Goal: Task Accomplishment & Management: Complete application form

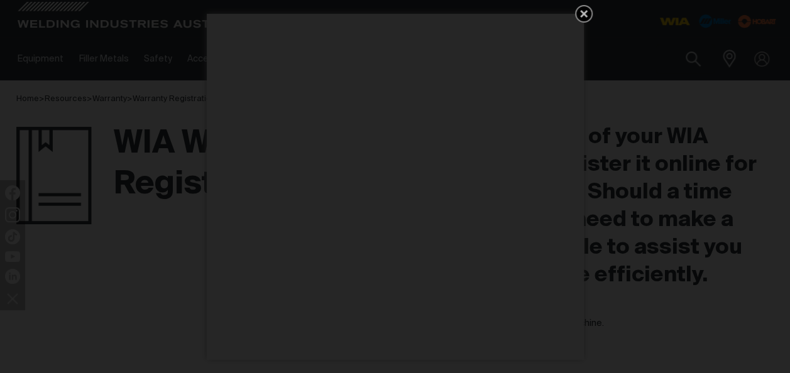
click at [581, 11] on icon "Get 5 WIA Welding Guides Free!" at bounding box center [584, 14] width 8 height 8
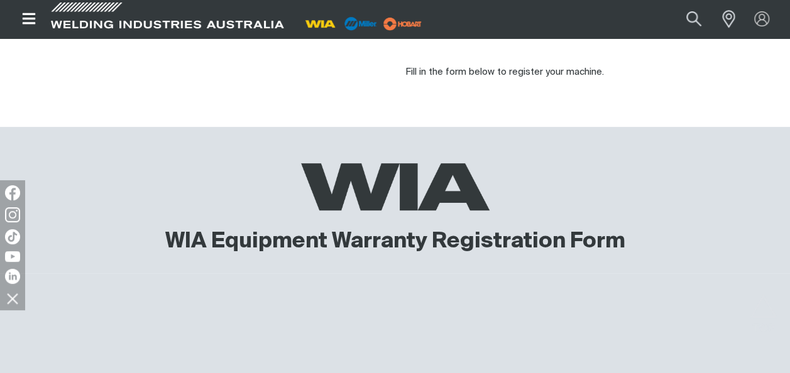
scroll to position [63, 0]
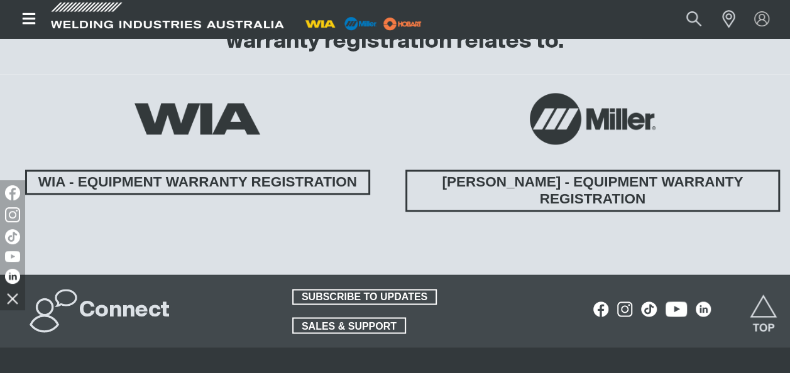
scroll to position [880, 0]
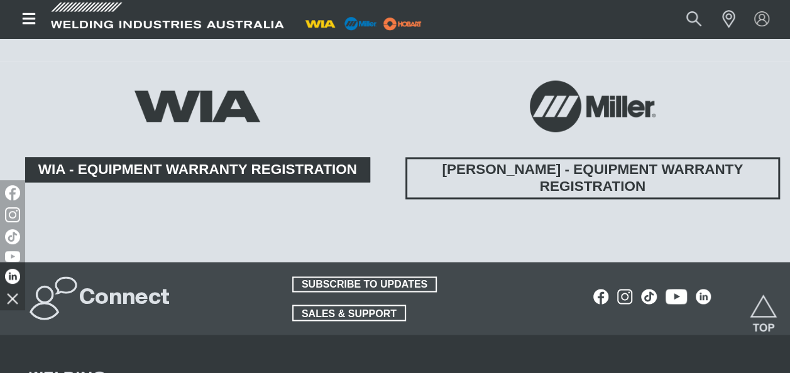
click at [275, 167] on span "WIA - EQUIPMENT WARRANTY REGISTRATION" at bounding box center [197, 169] width 341 height 25
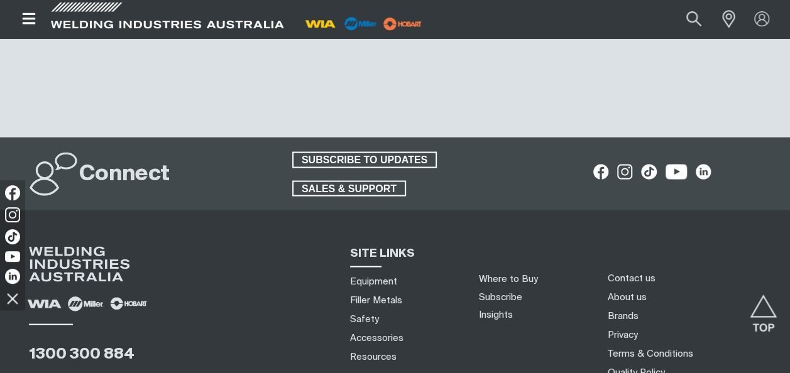
scroll to position [1194, 0]
